Goal: Task Accomplishment & Management: Manage account settings

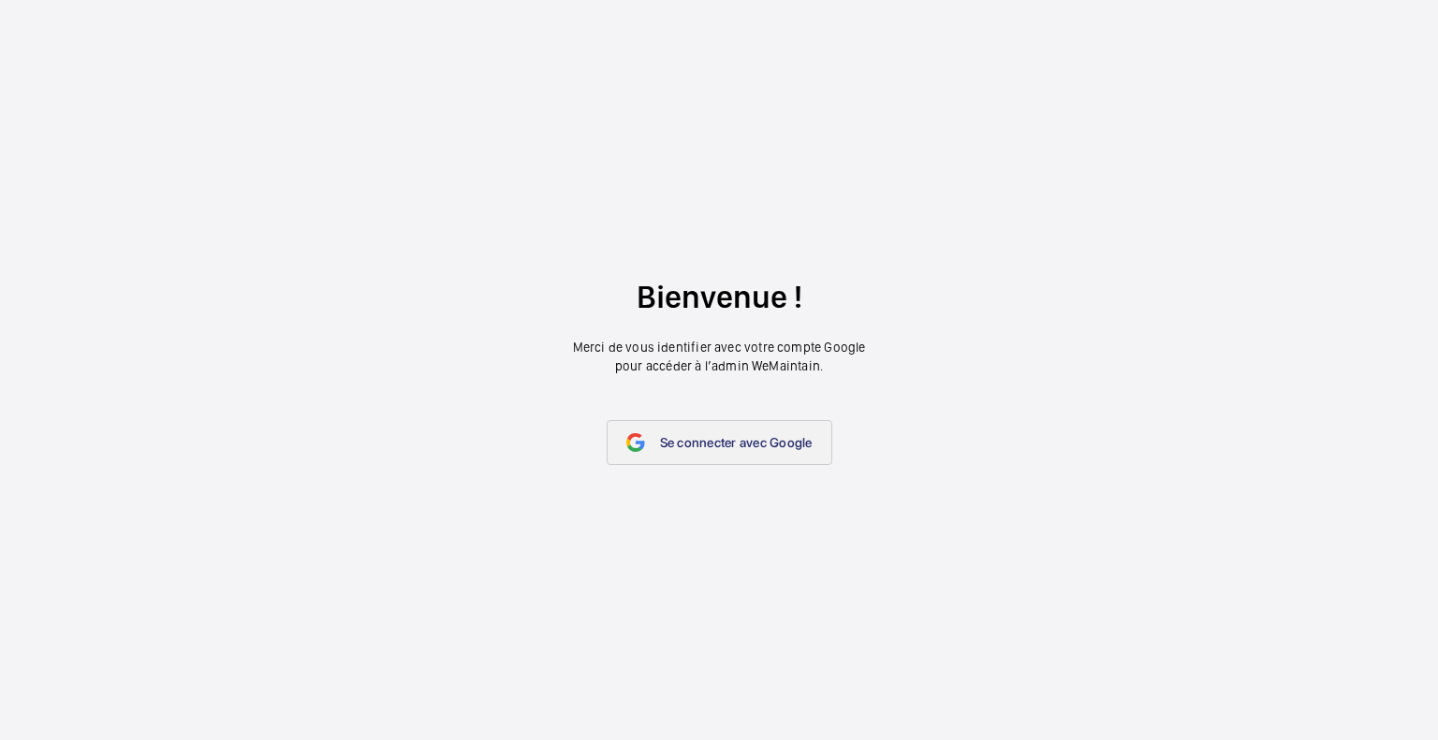
click at [708, 451] on link "Se connecter avec Google" at bounding box center [720, 442] width 226 height 45
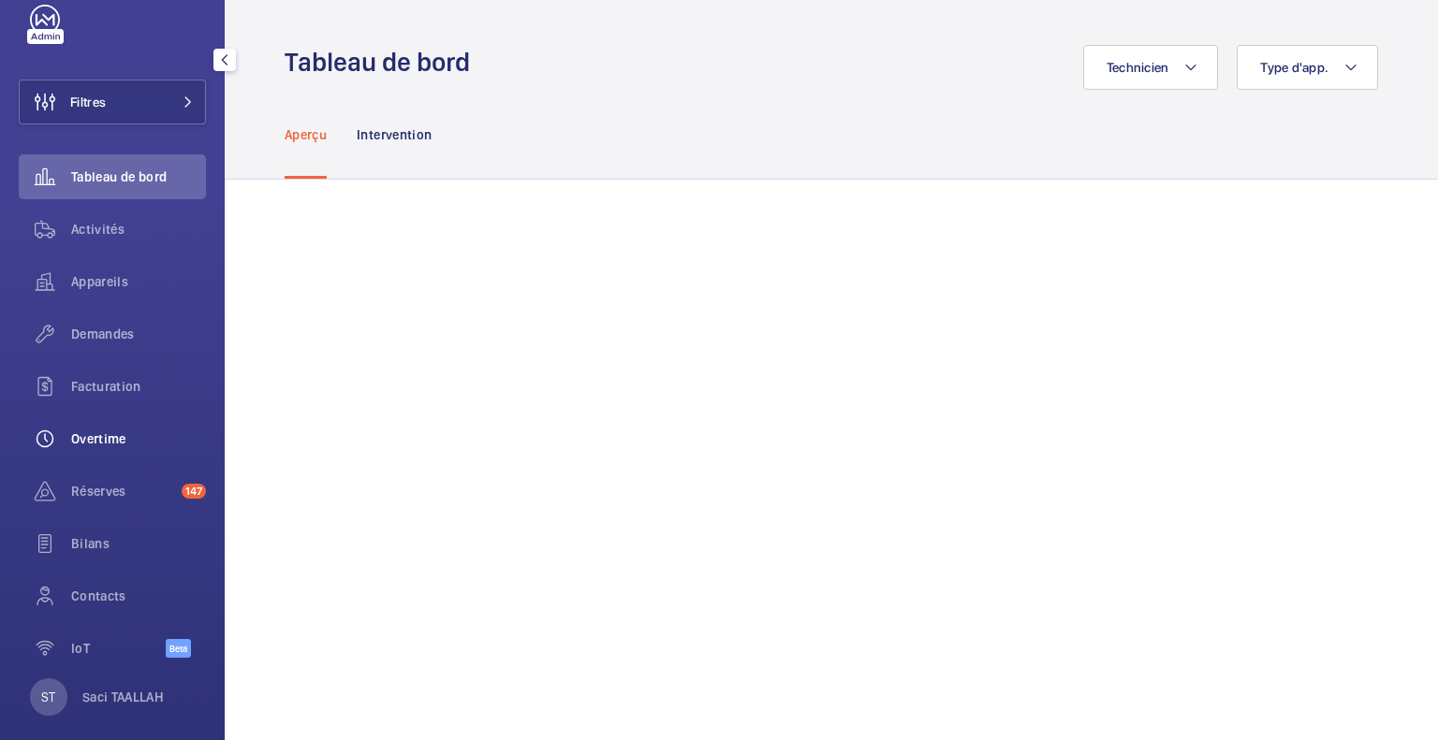
scroll to position [60, 0]
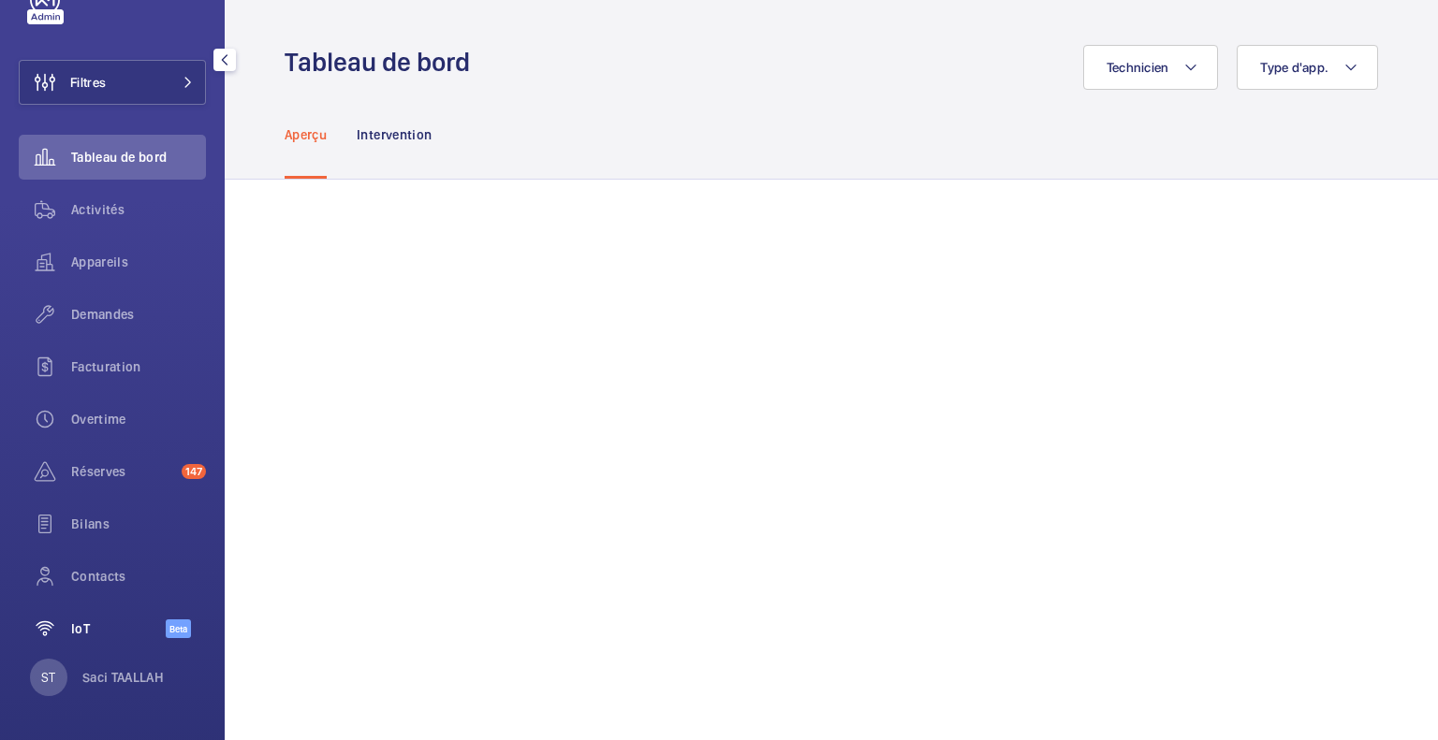
click at [81, 636] on span "IoT" at bounding box center [118, 629] width 95 height 19
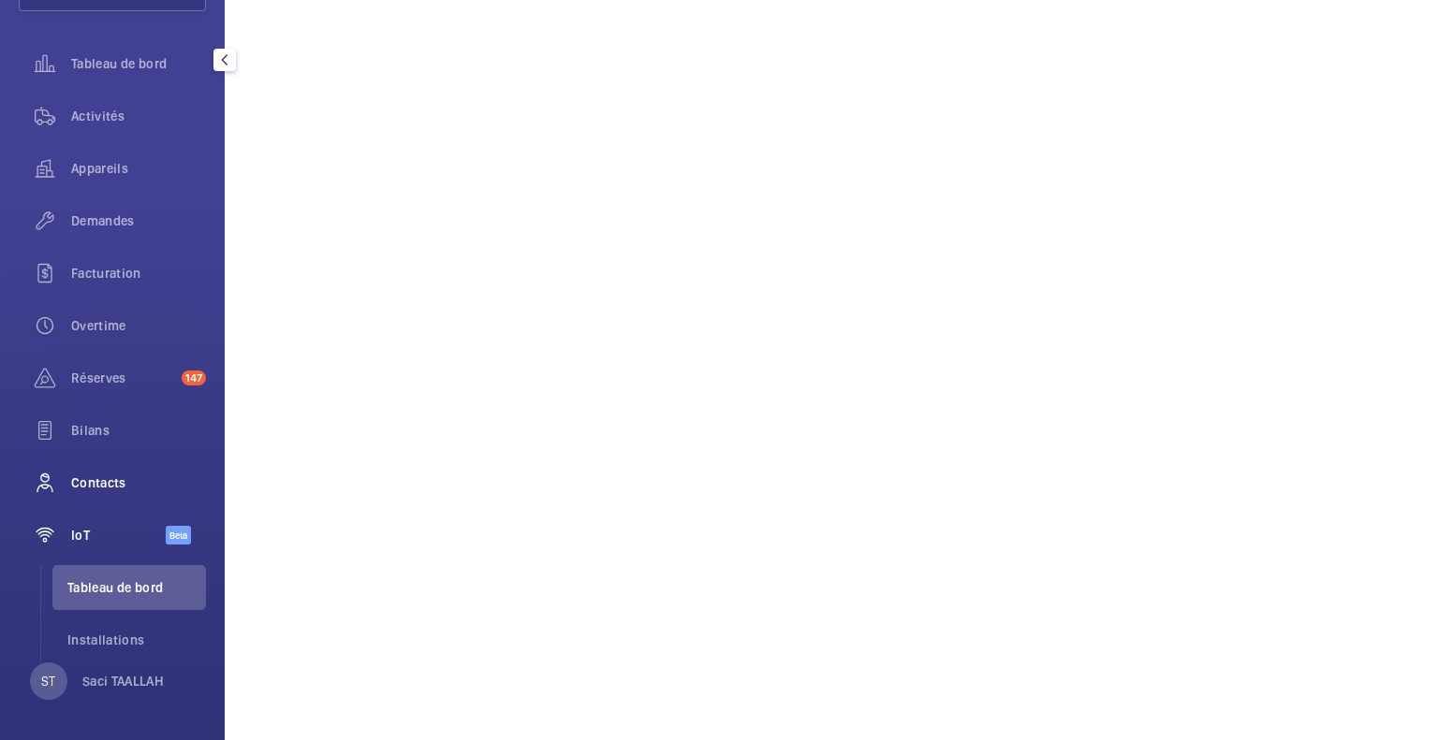
scroll to position [157, 0]
click at [112, 673] on p "Saci TAALLAH" at bounding box center [122, 677] width 81 height 19
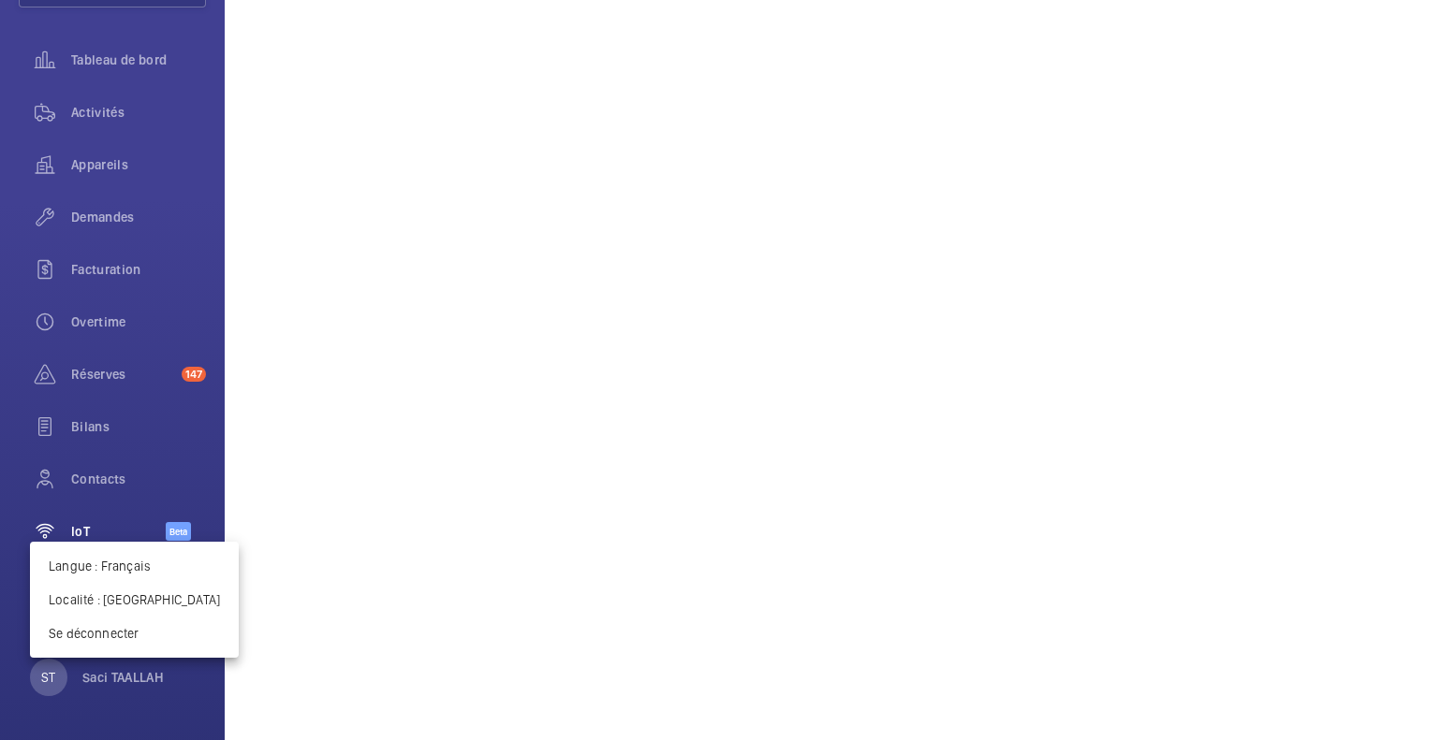
click at [232, 483] on div at bounding box center [719, 370] width 1438 height 740
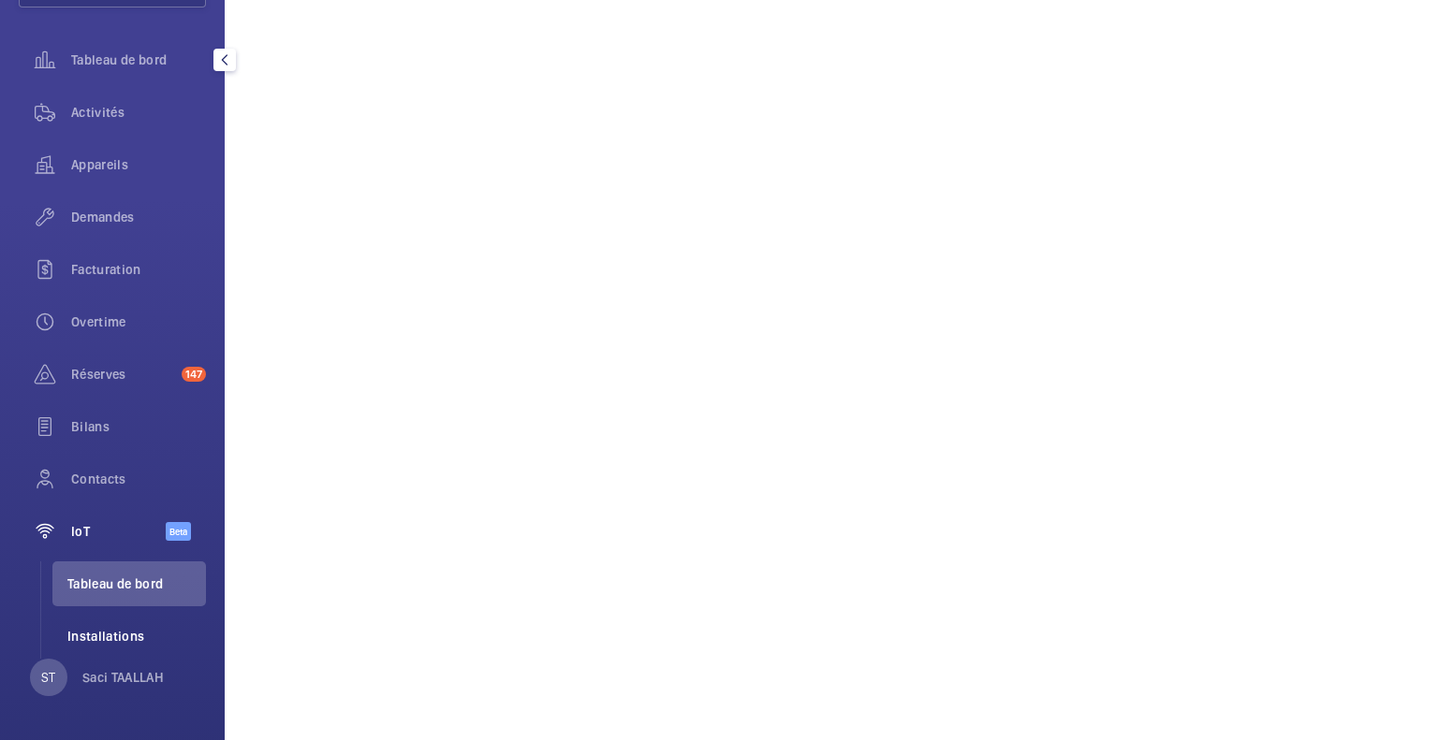
click at [123, 629] on span "Installations" at bounding box center [136, 636] width 139 height 19
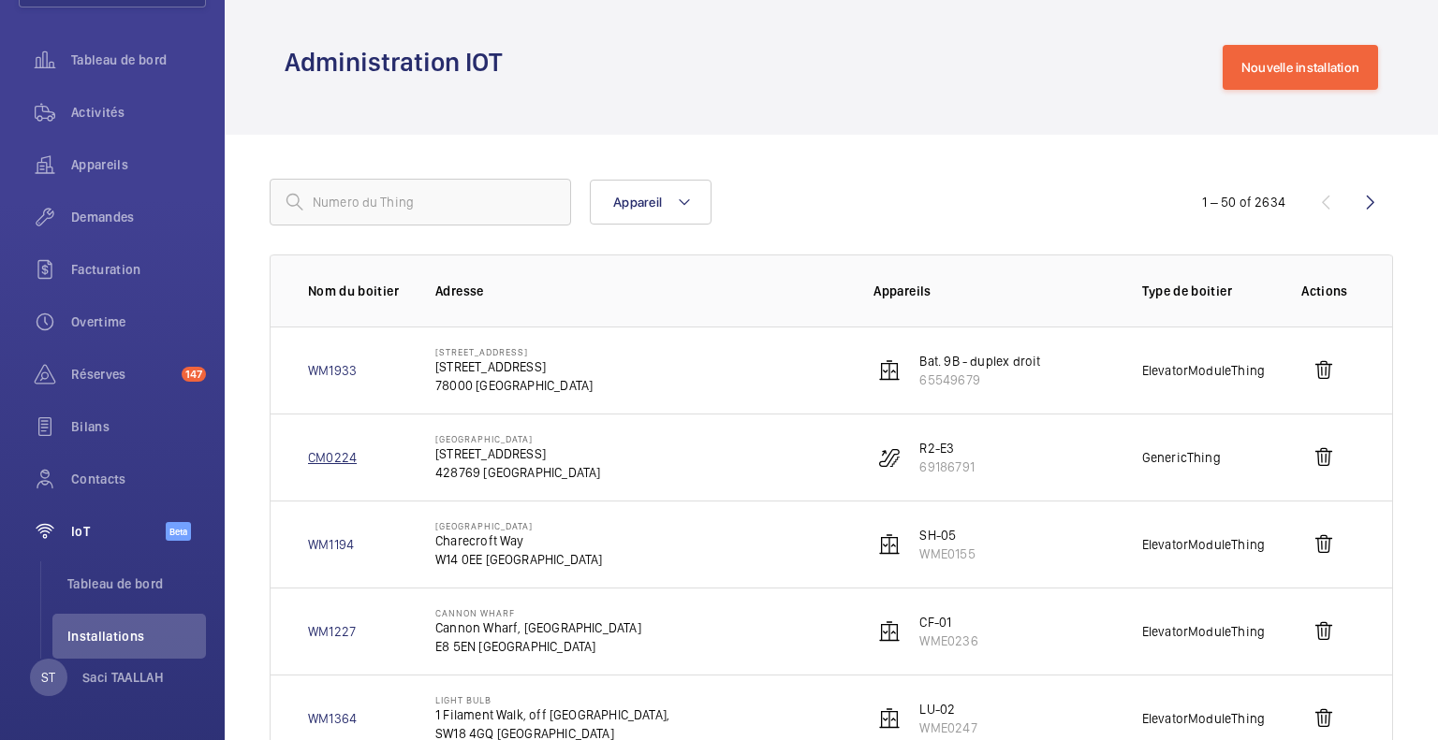
click at [344, 460] on link "CM0224" at bounding box center [332, 457] width 49 height 19
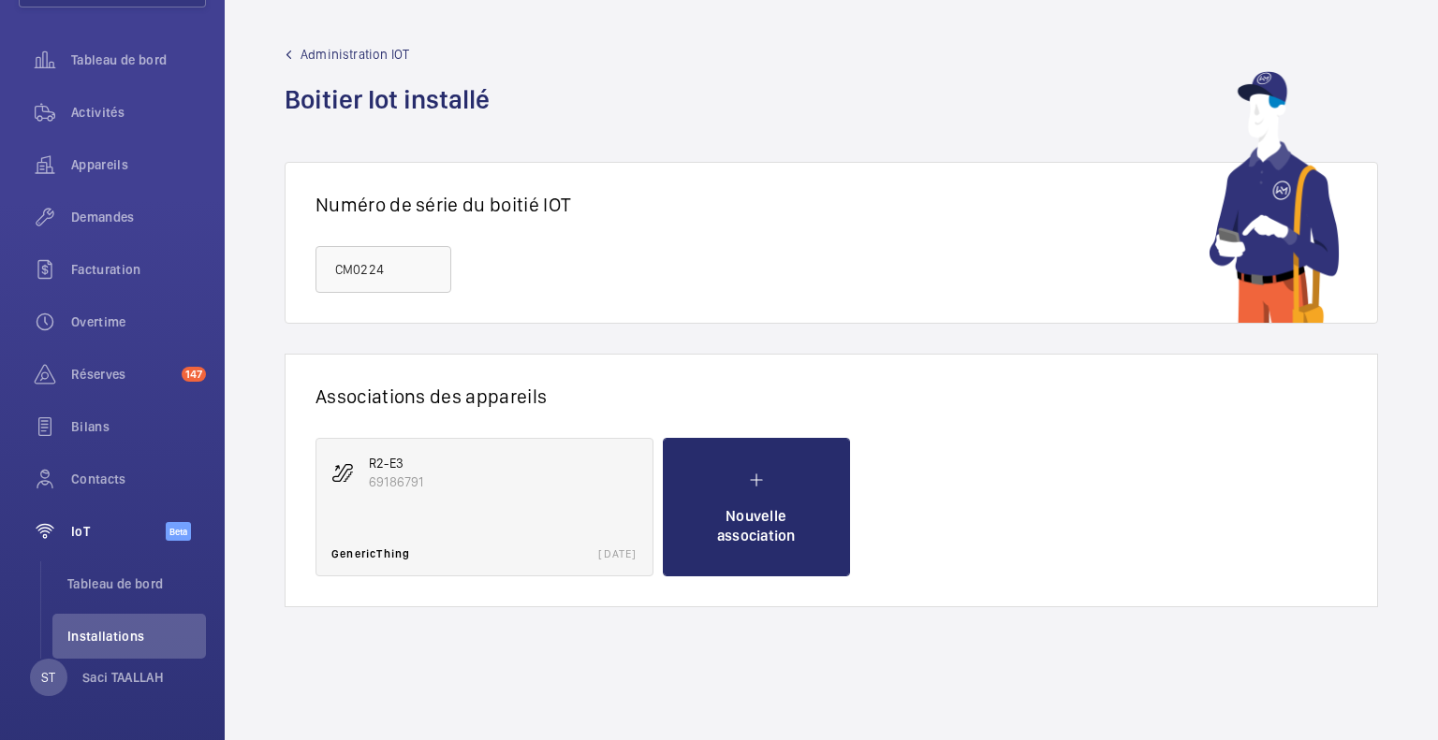
click at [504, 484] on p "69186791" at bounding box center [503, 482] width 269 height 19
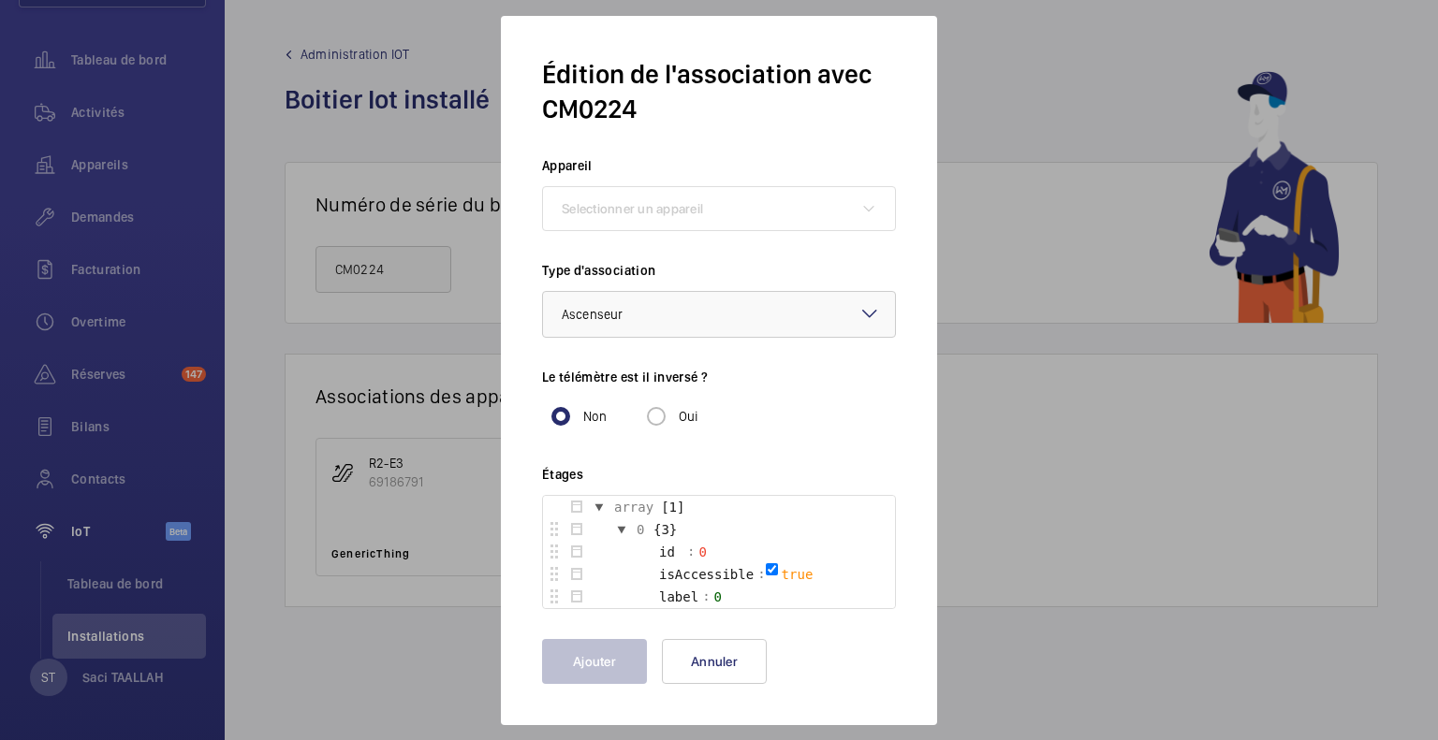
click at [419, 280] on div at bounding box center [719, 370] width 1438 height 740
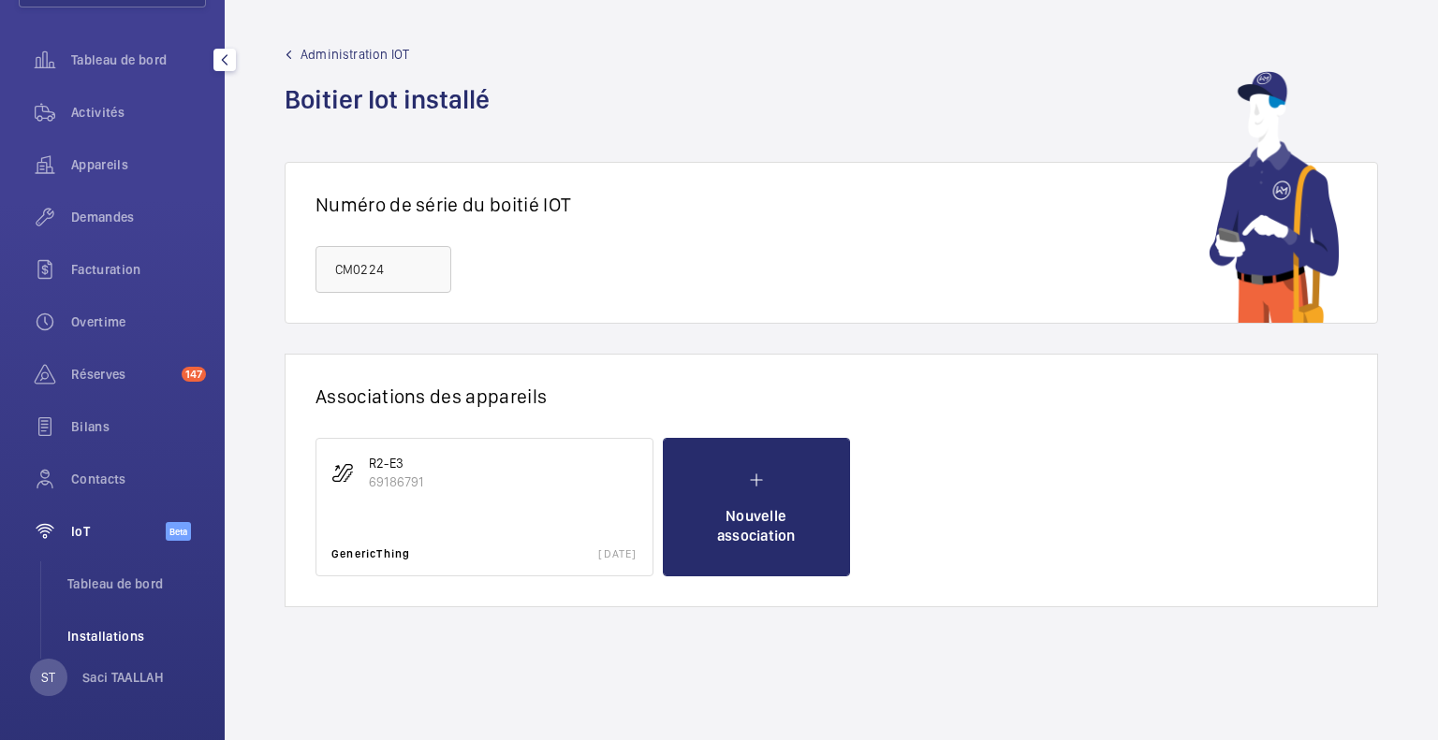
click at [133, 635] on span "Installations" at bounding box center [136, 636] width 139 height 19
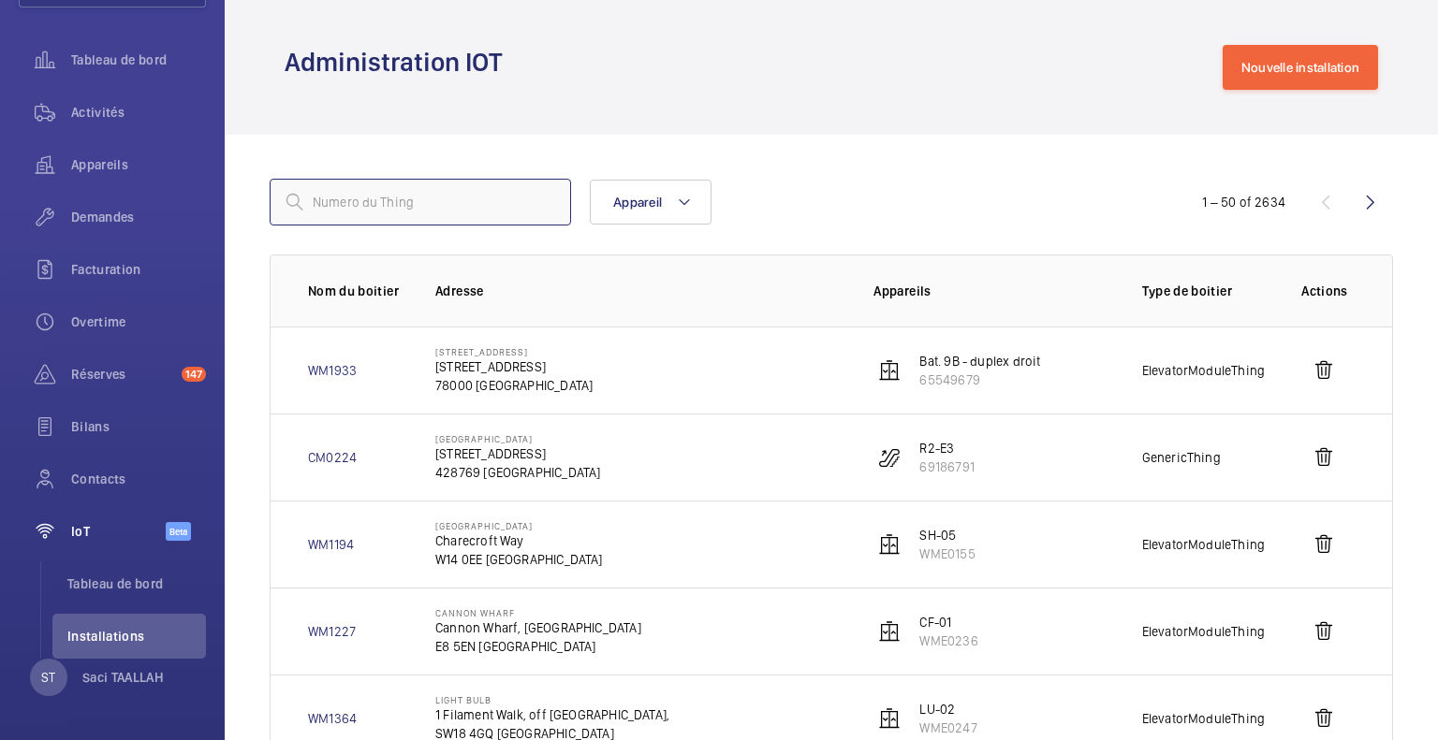
click at [457, 202] on input "text" at bounding box center [420, 202] width 301 height 47
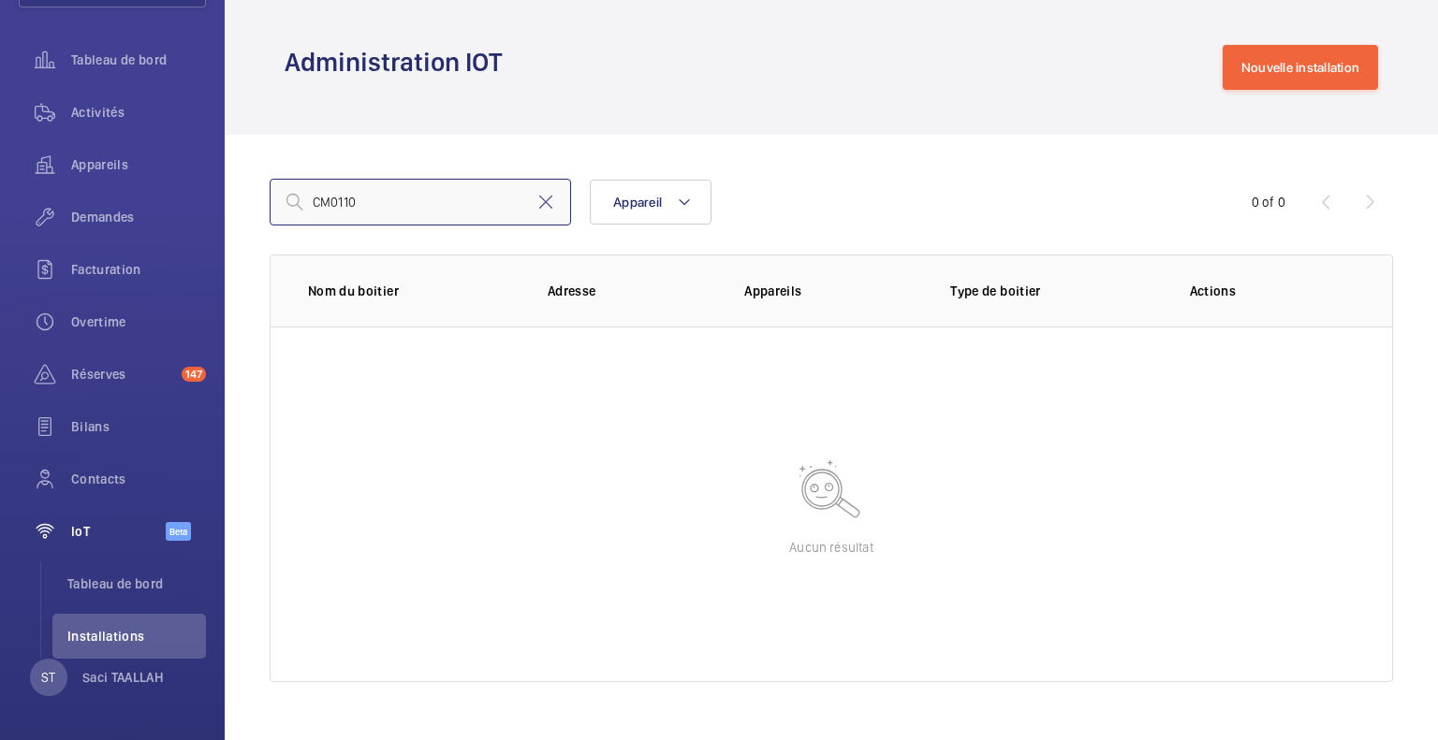
type input "CM0110"
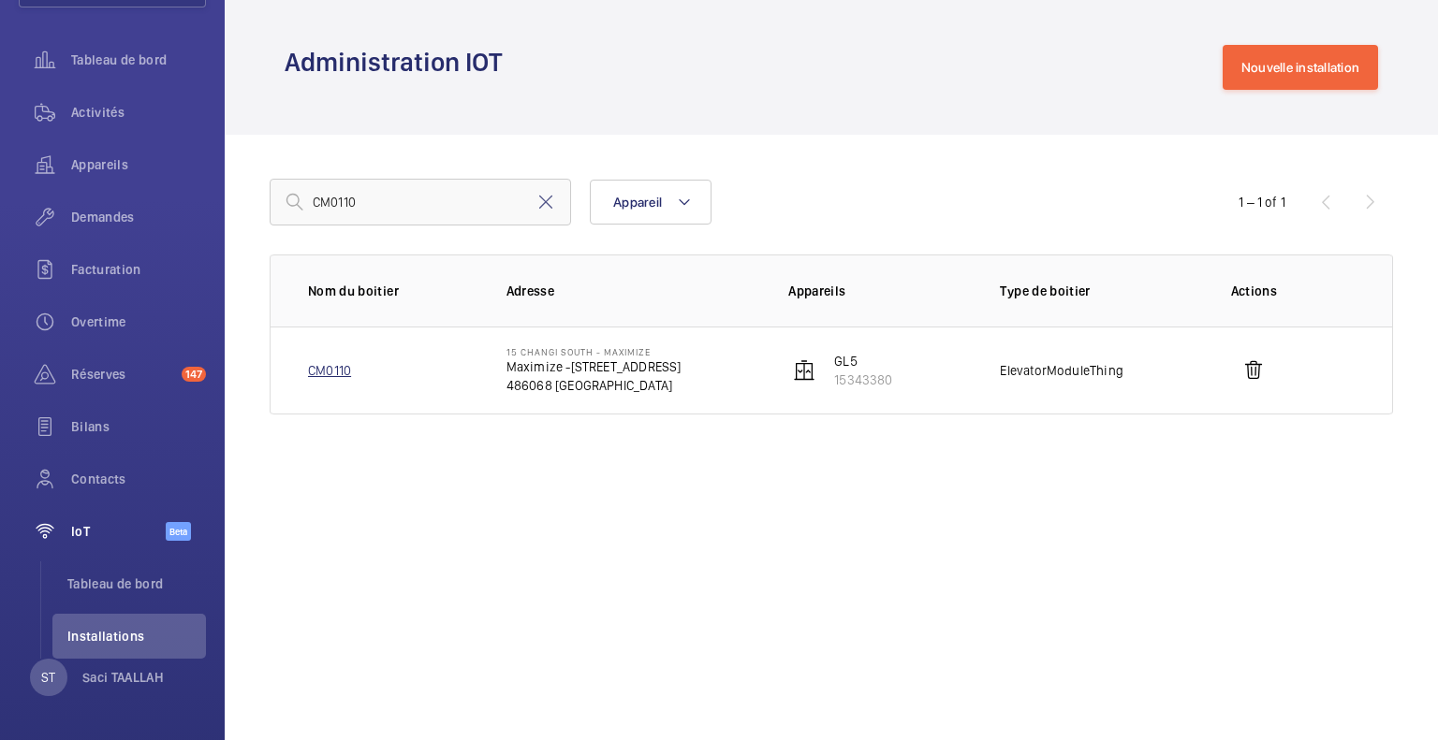
click at [335, 374] on link "CM0110" at bounding box center [329, 370] width 43 height 19
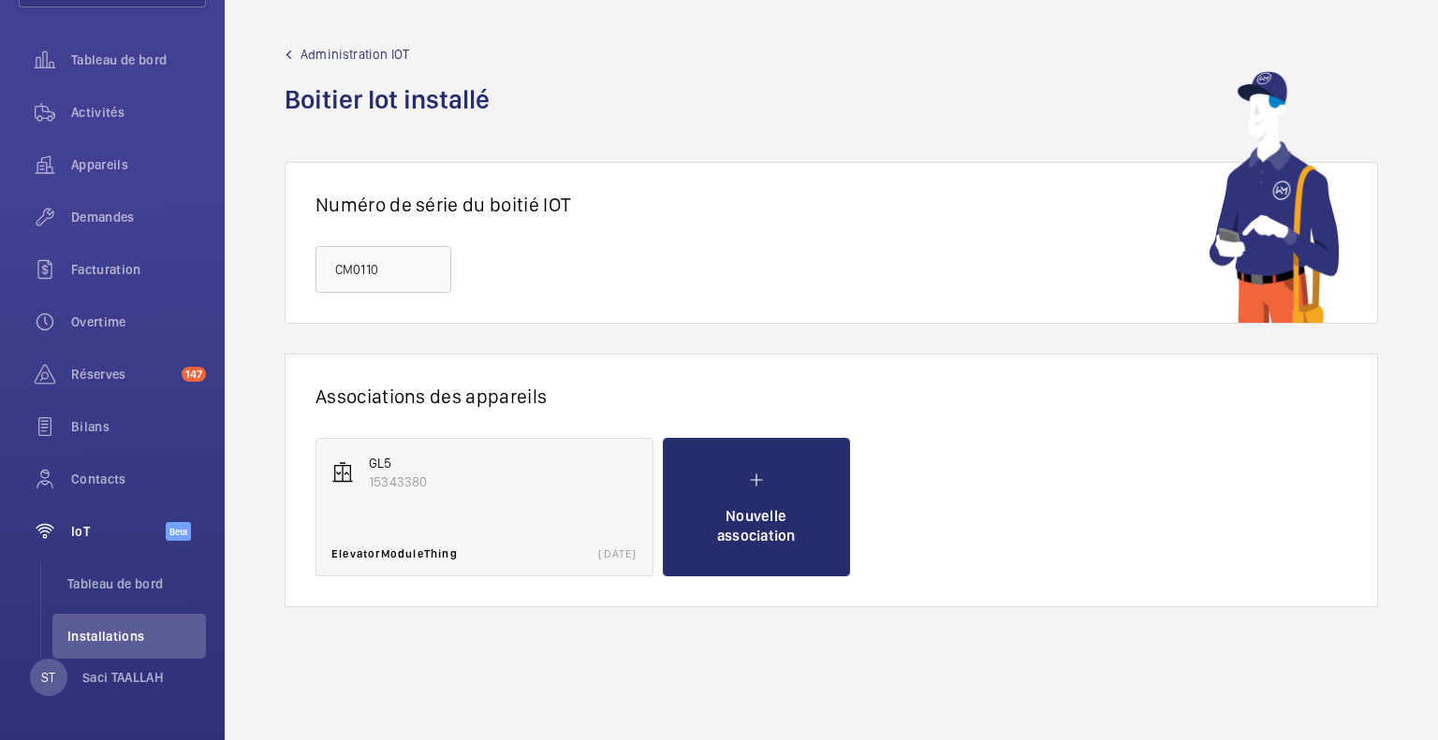
click at [439, 471] on p "GL5" at bounding box center [503, 463] width 269 height 19
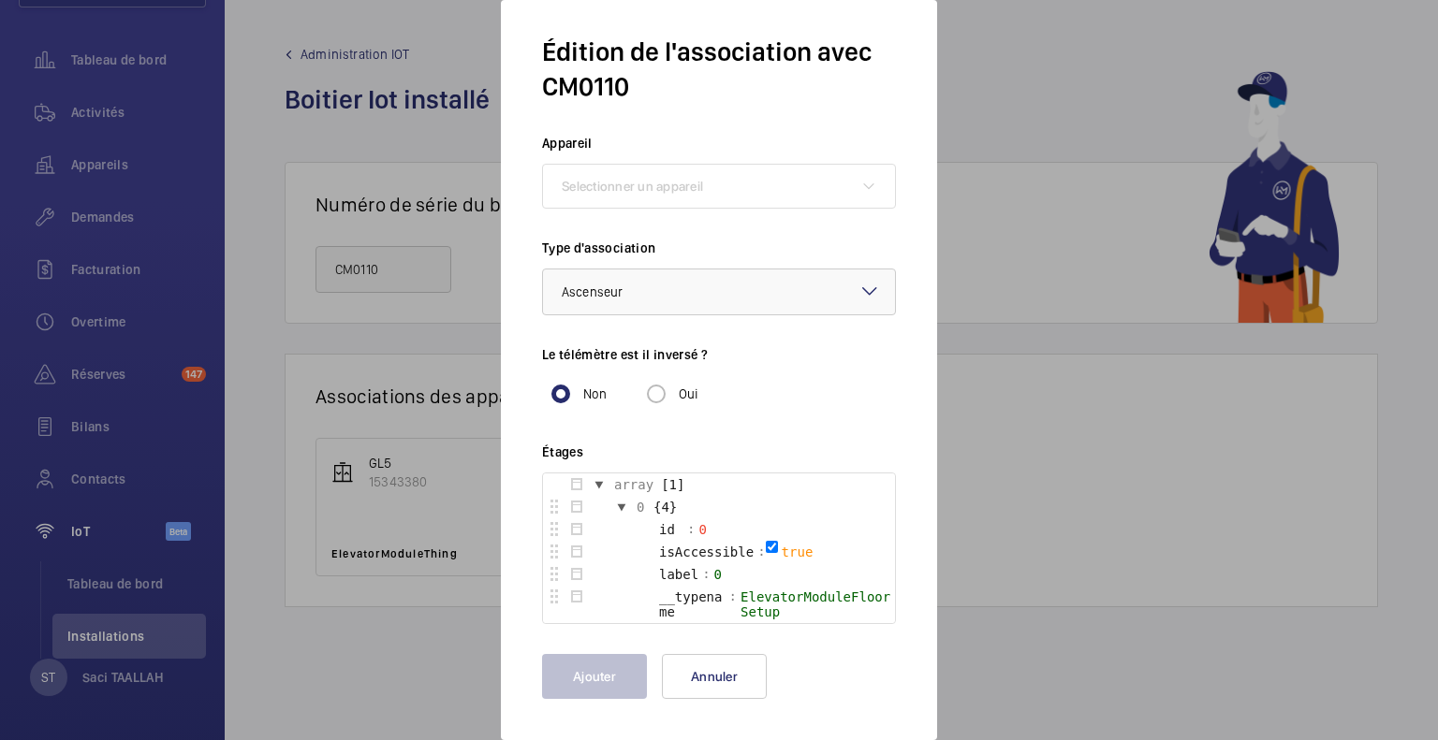
scroll to position [20, 0]
click at [898, 504] on wm-front-new-partnership-dialog "Édition de l'association avec CM0110 Appareil Selectionner un appareil Type d'a…" at bounding box center [719, 370] width 436 height 740
click at [711, 671] on button "Annuler" at bounding box center [714, 676] width 105 height 45
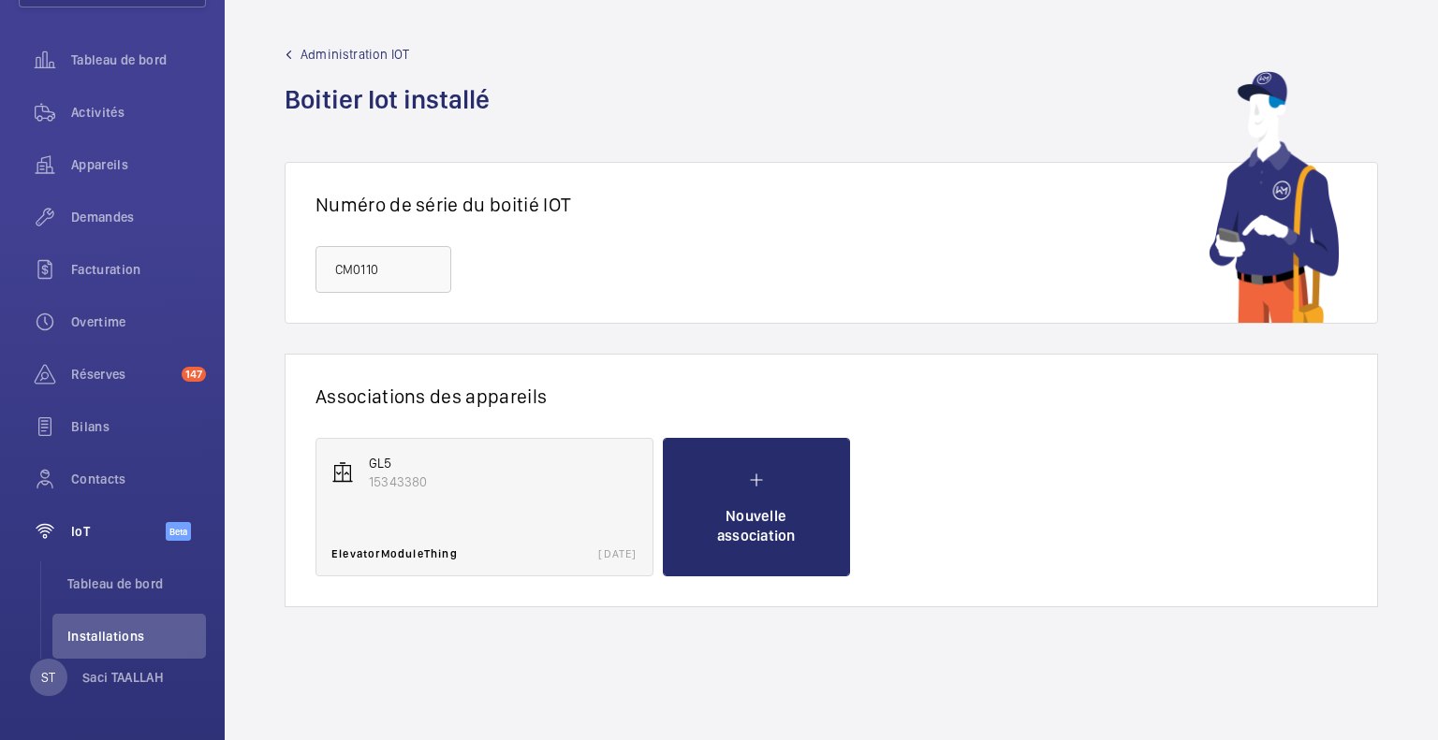
click at [507, 475] on p "15343380" at bounding box center [503, 482] width 269 height 19
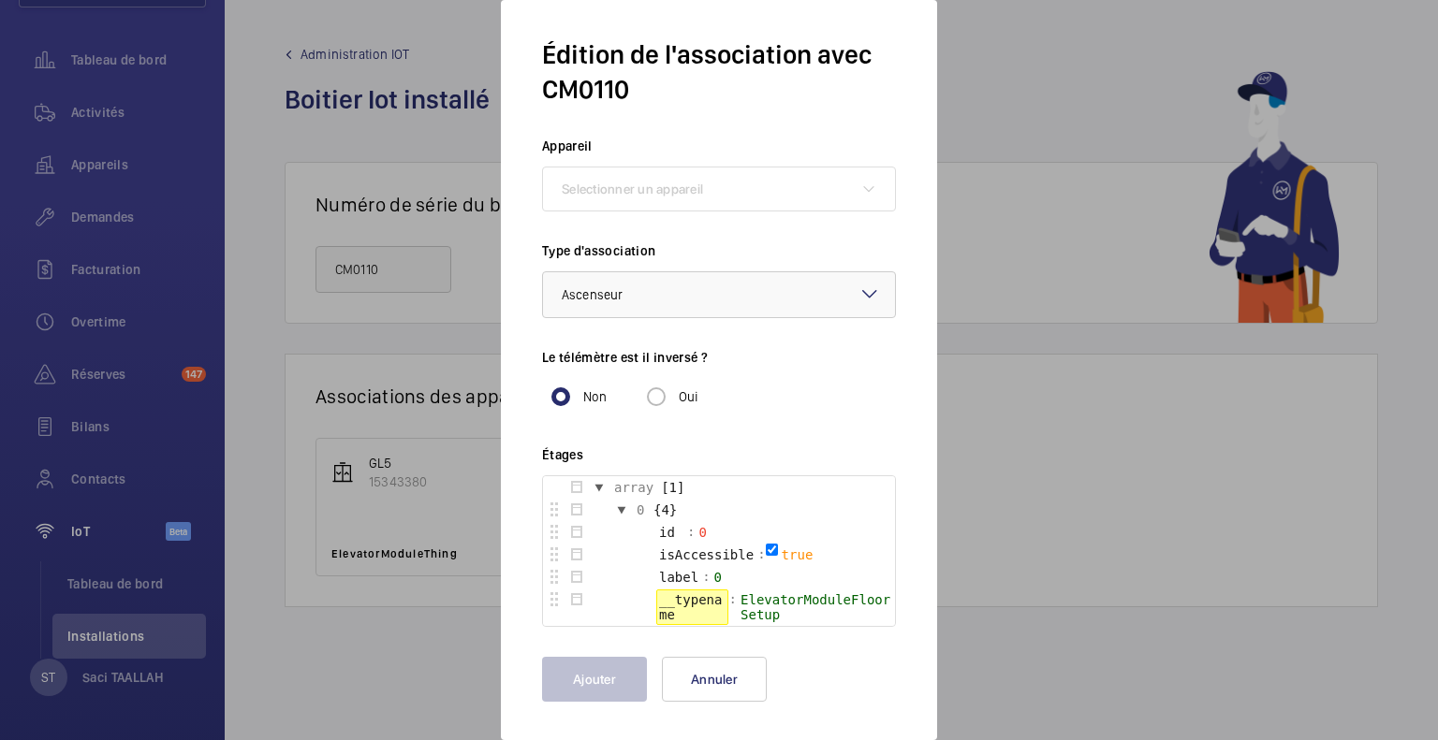
scroll to position [0, 0]
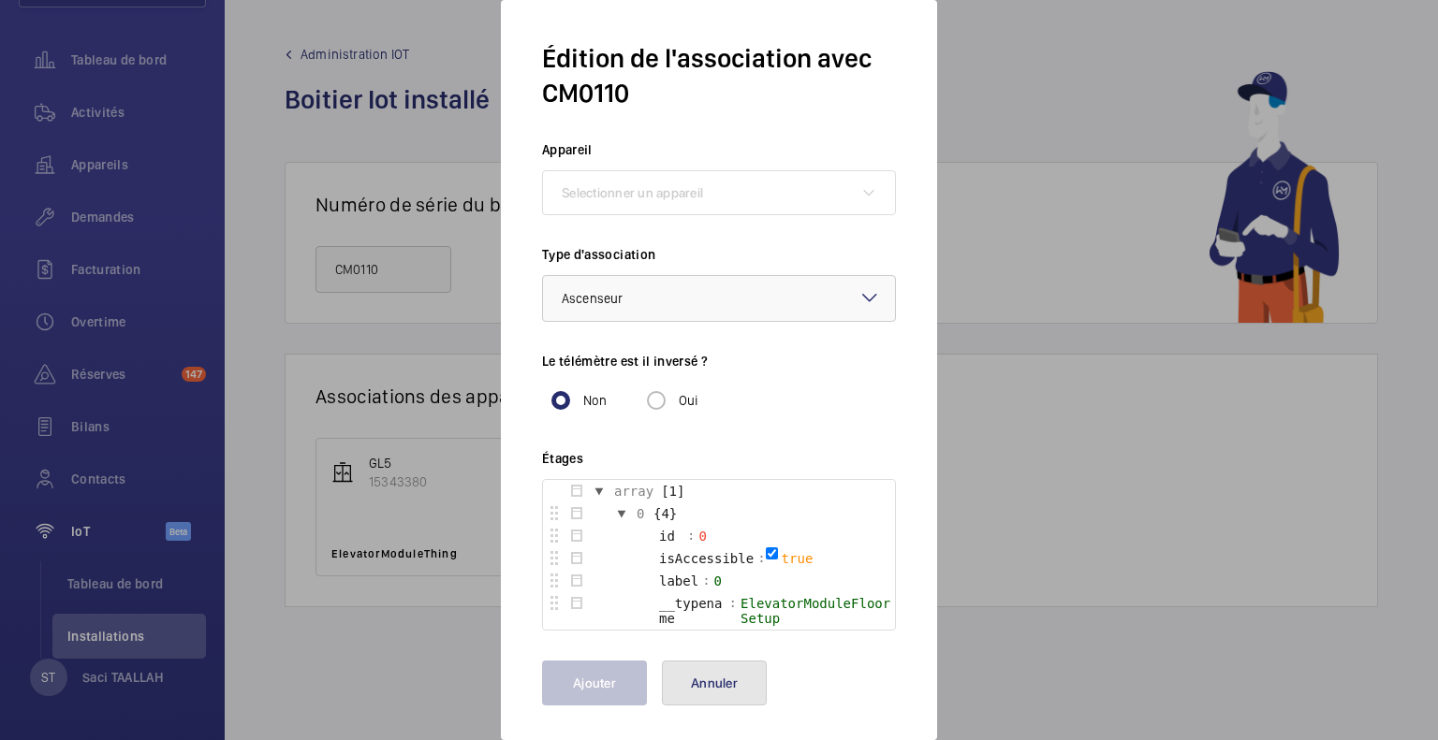
click at [724, 684] on button "Annuler" at bounding box center [714, 683] width 105 height 45
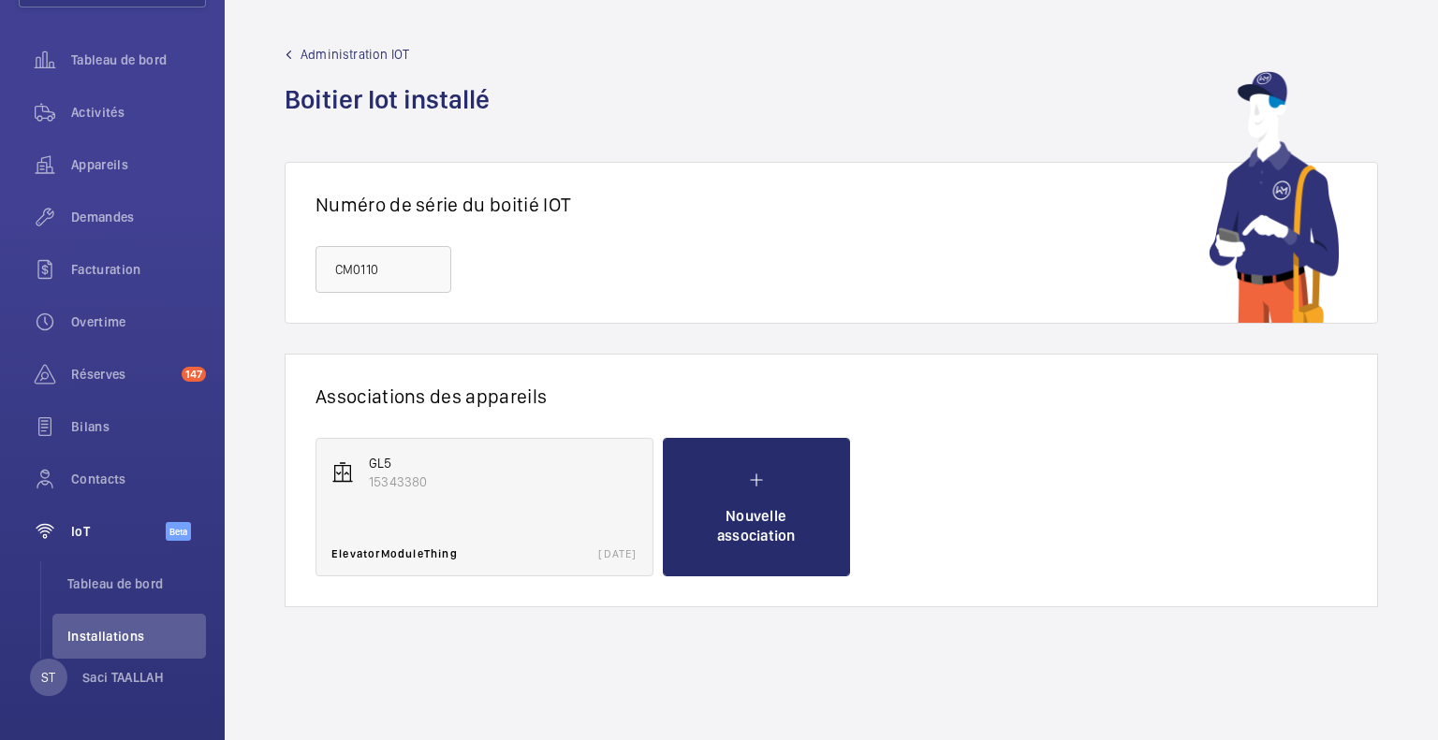
click at [427, 490] on div "GL5 15343380 ElevatorModuleThing [DATE]" at bounding box center [484, 507] width 338 height 139
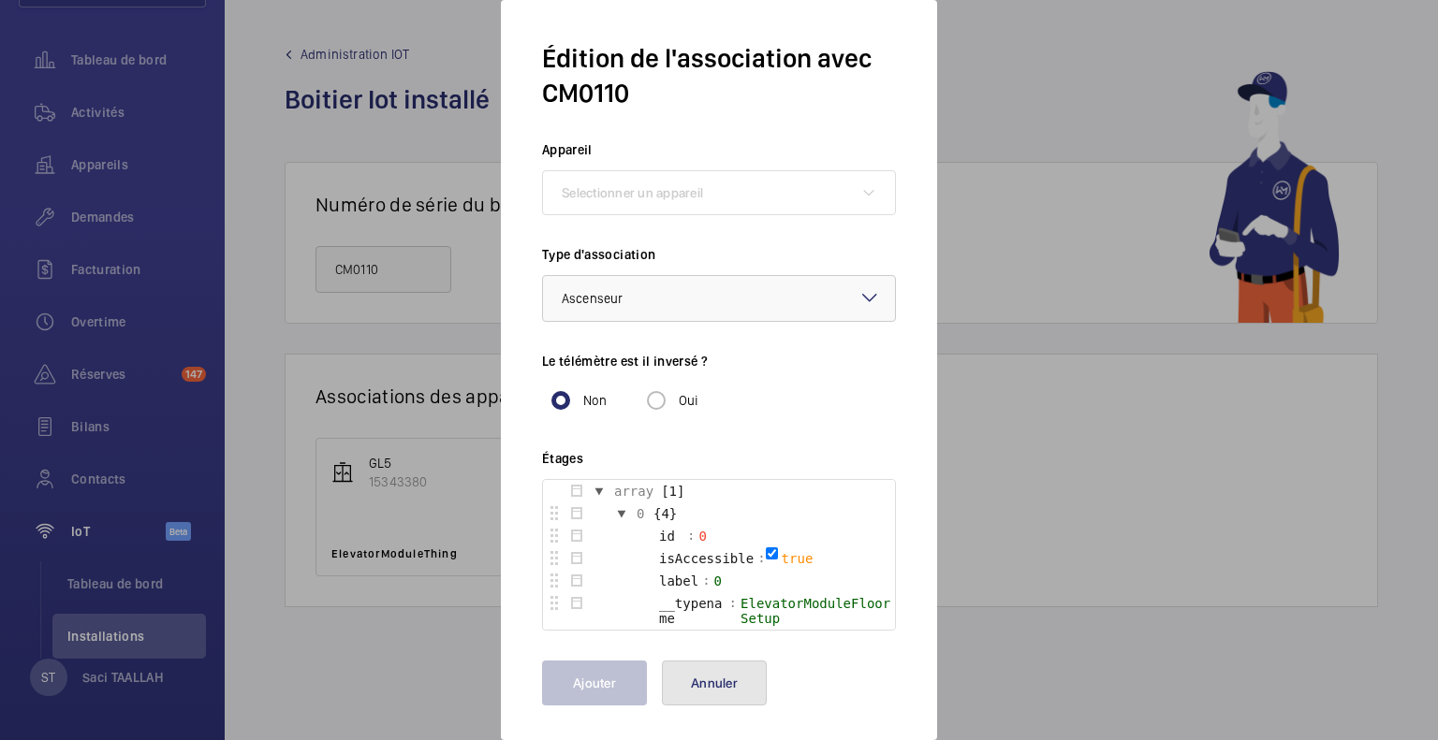
click at [741, 689] on button "Annuler" at bounding box center [714, 683] width 105 height 45
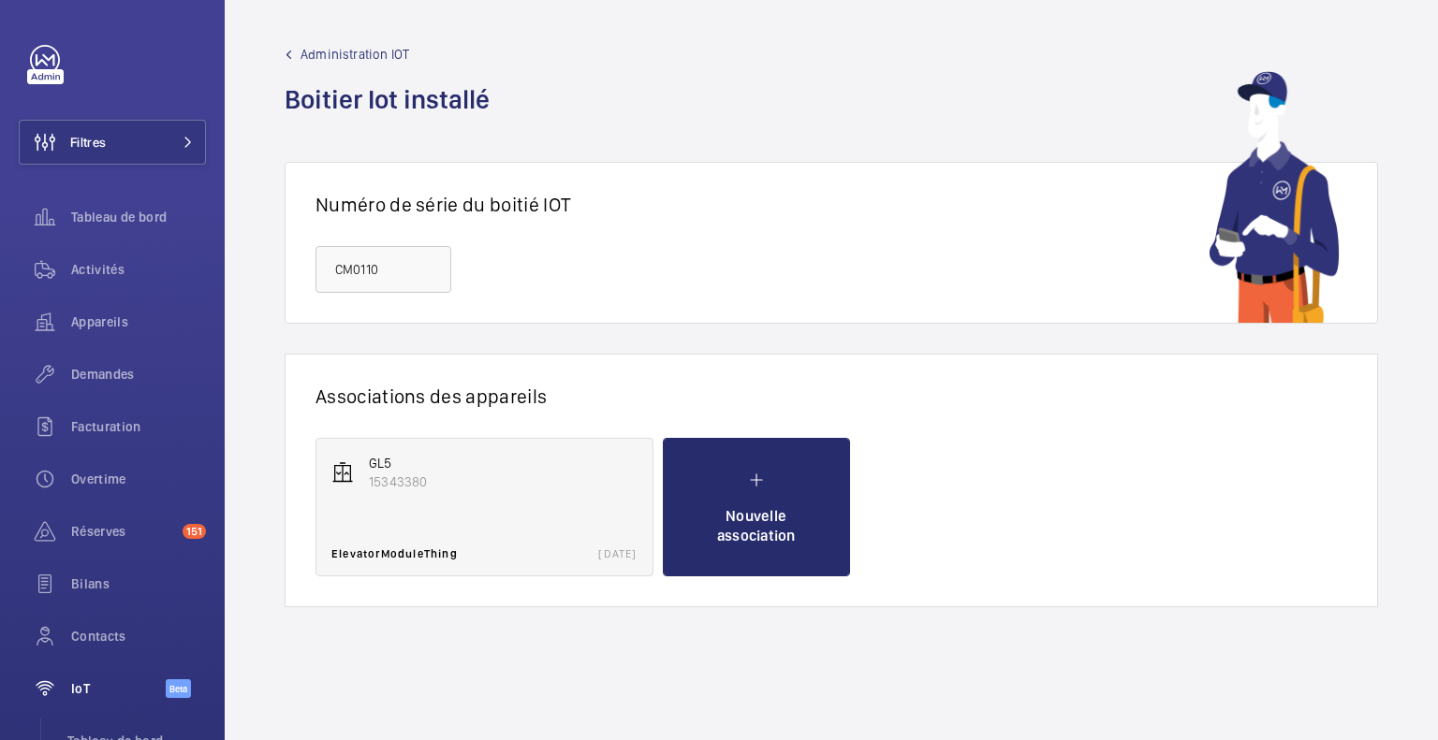
click at [445, 489] on p "15343380" at bounding box center [503, 482] width 269 height 19
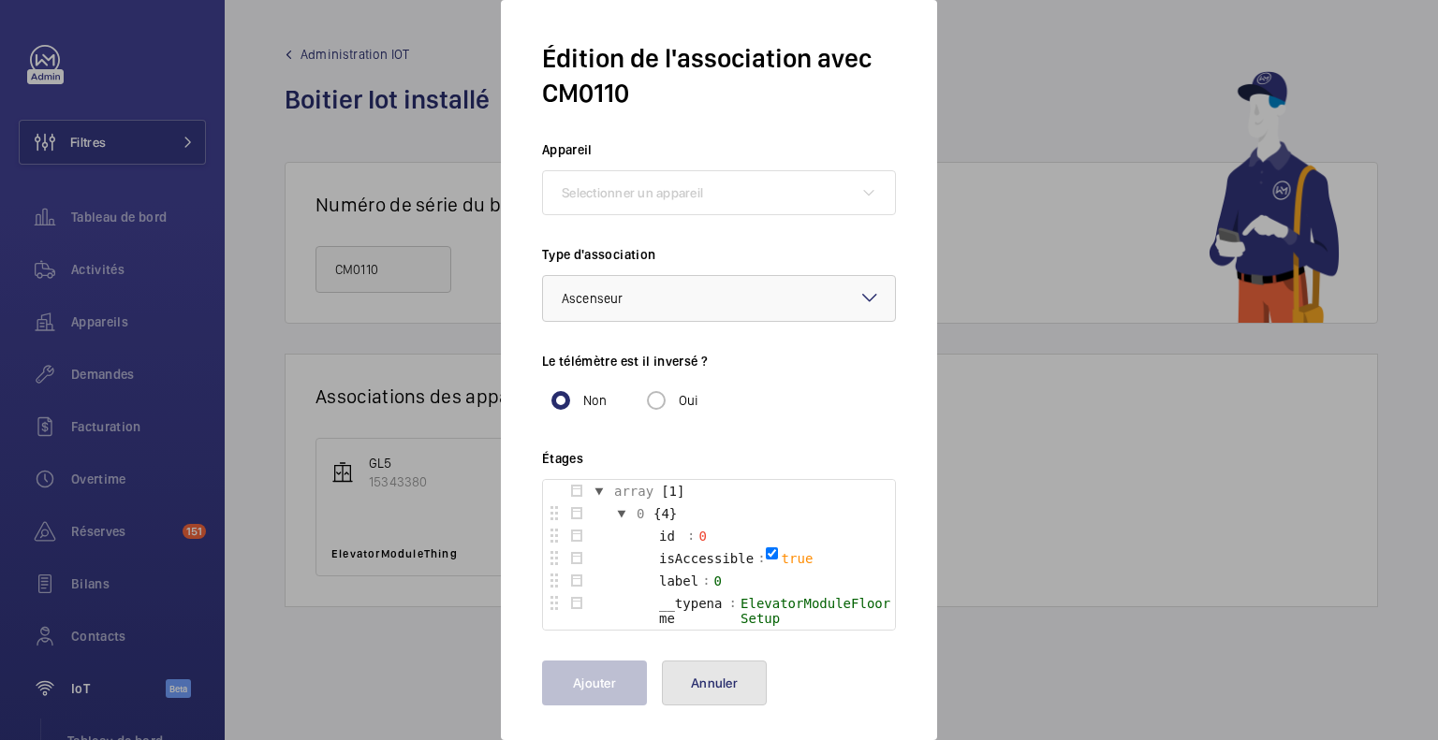
click at [748, 689] on button "Annuler" at bounding box center [714, 683] width 105 height 45
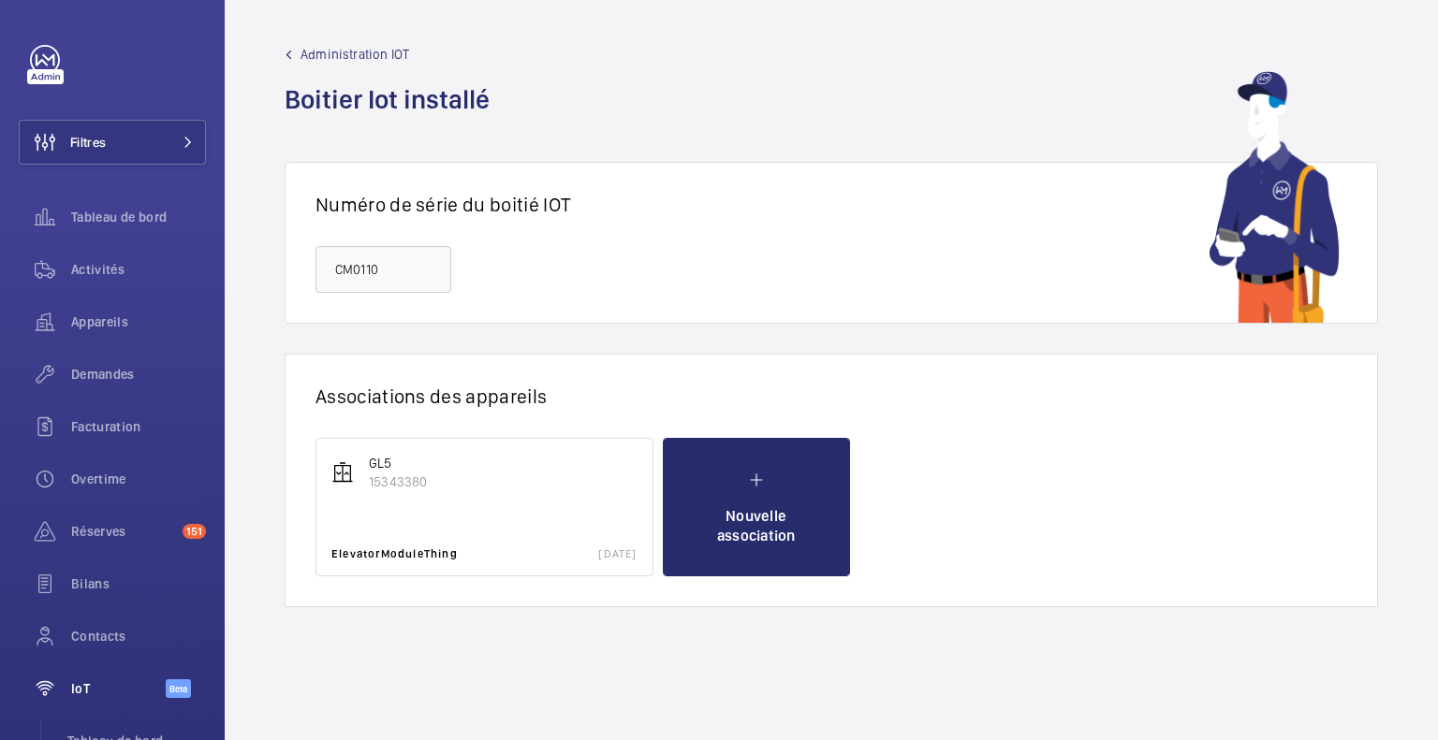
click at [915, 643] on wm-front-new-partnership "Associations des appareils GL5 15343380 ElevatorModuleThing 07/11/2024 Nouvelle…" at bounding box center [831, 525] width 1213 height 342
